Goal: Task Accomplishment & Management: Manage account settings

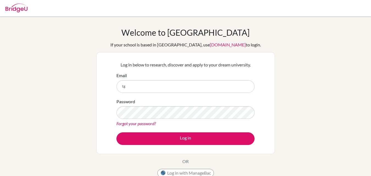
type input "t"
click at [148, 83] on input "t" at bounding box center [185, 86] width 138 height 13
click at [143, 88] on input "t" at bounding box center [185, 86] width 138 height 13
type input "[EMAIL_ADDRESS][DOMAIN_NAME]"
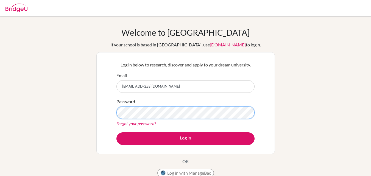
click at [116, 132] on button "Log in" at bounding box center [185, 138] width 138 height 13
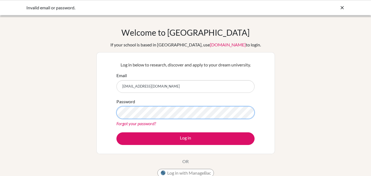
click at [116, 132] on button "Log in" at bounding box center [185, 138] width 138 height 13
